Goal: Find contact information: Find contact information

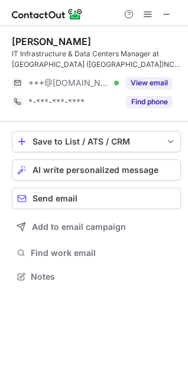
scroll to position [268, 188]
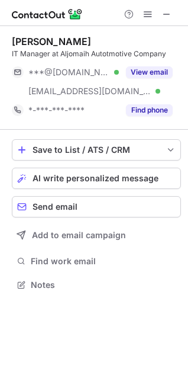
scroll to position [276, 188]
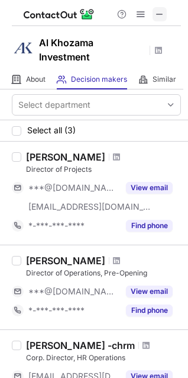
click at [163, 15] on span at bounding box center [159, 13] width 9 height 9
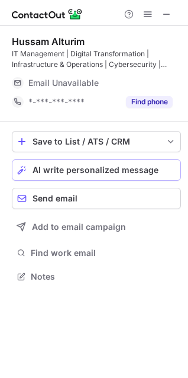
scroll to position [268, 188]
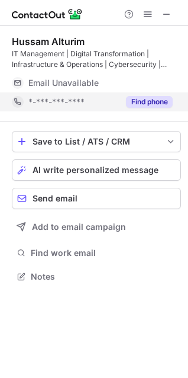
click at [144, 96] on button "Find phone" at bounding box center [149, 102] width 47 height 12
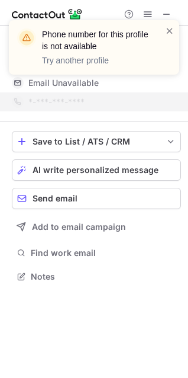
click at [168, 18] on div "Phone number for this profile is not available Try another profile" at bounding box center [93, 52] width 189 height 88
click at [167, 11] on div "Phone number for this profile is not available Try another profile" at bounding box center [93, 52] width 189 height 88
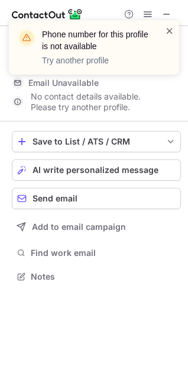
click at [171, 35] on span at bounding box center [169, 31] width 9 height 12
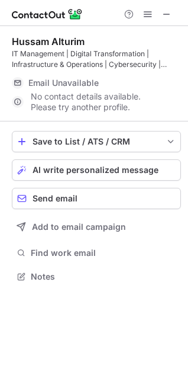
click at [171, 12] on div "Phone number for this profile is not available Try another profile" at bounding box center [93, 52] width 189 height 88
click at [163, 14] on span at bounding box center [166, 13] width 9 height 9
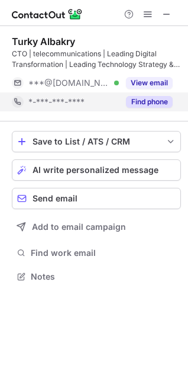
scroll to position [268, 188]
click at [173, 101] on div "*-***-***-**** Find phone" at bounding box center [96, 101] width 169 height 19
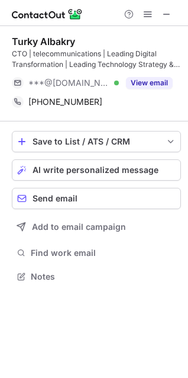
click at [163, 22] on div at bounding box center [94, 13] width 188 height 26
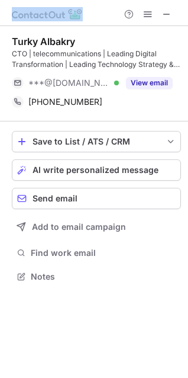
click at [163, 22] on div at bounding box center [94, 13] width 188 height 26
click at [168, 14] on span at bounding box center [166, 13] width 9 height 9
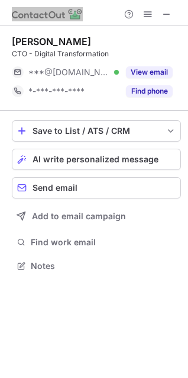
scroll to position [5, 5]
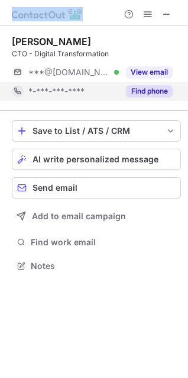
click at [149, 95] on button "Find phone" at bounding box center [149, 91] width 47 height 12
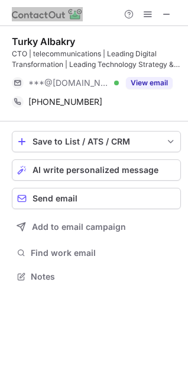
scroll to position [268, 188]
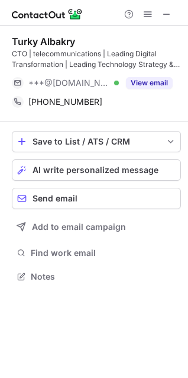
scroll to position [268, 188]
click at [168, 9] on span at bounding box center [166, 13] width 9 height 9
